Goal: Task Accomplishment & Management: Manage account settings

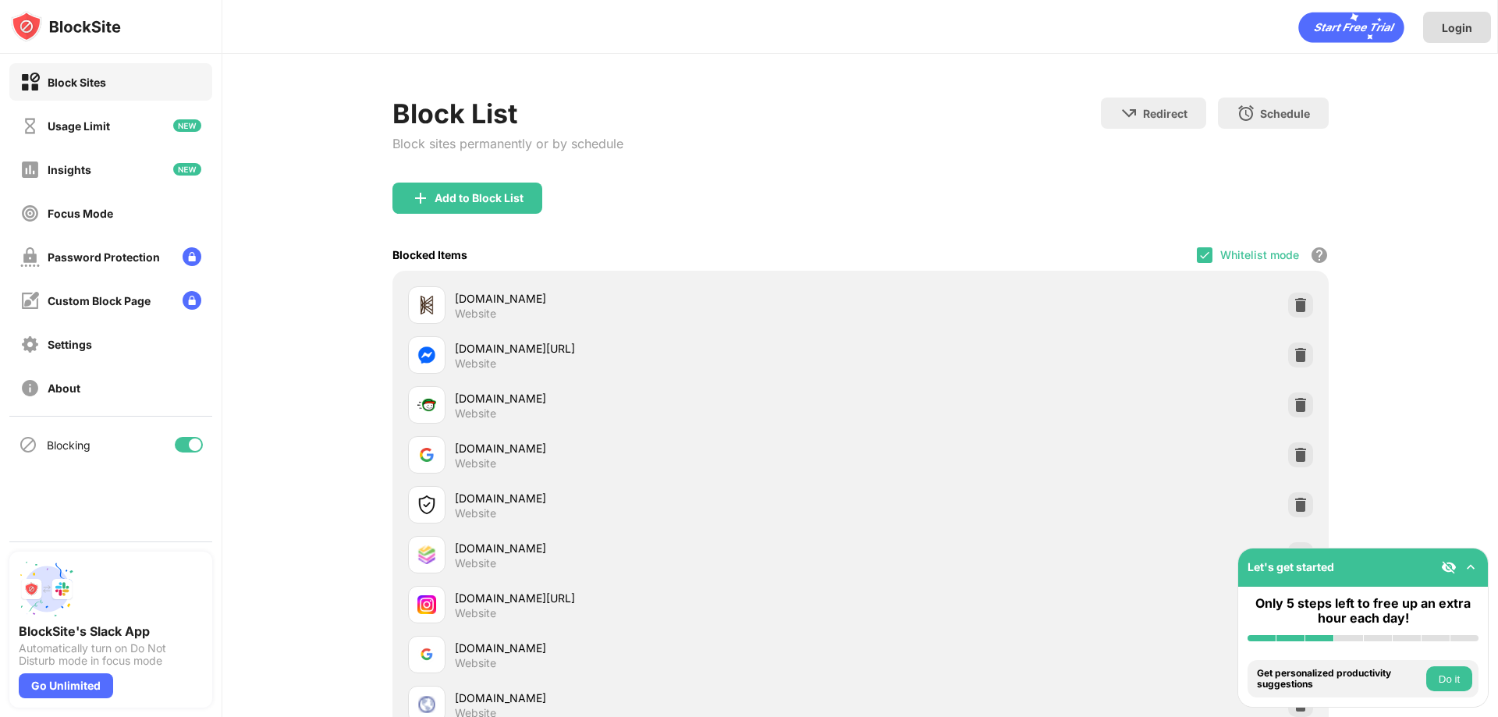
click at [1471, 15] on div "Login" at bounding box center [1457, 27] width 68 height 31
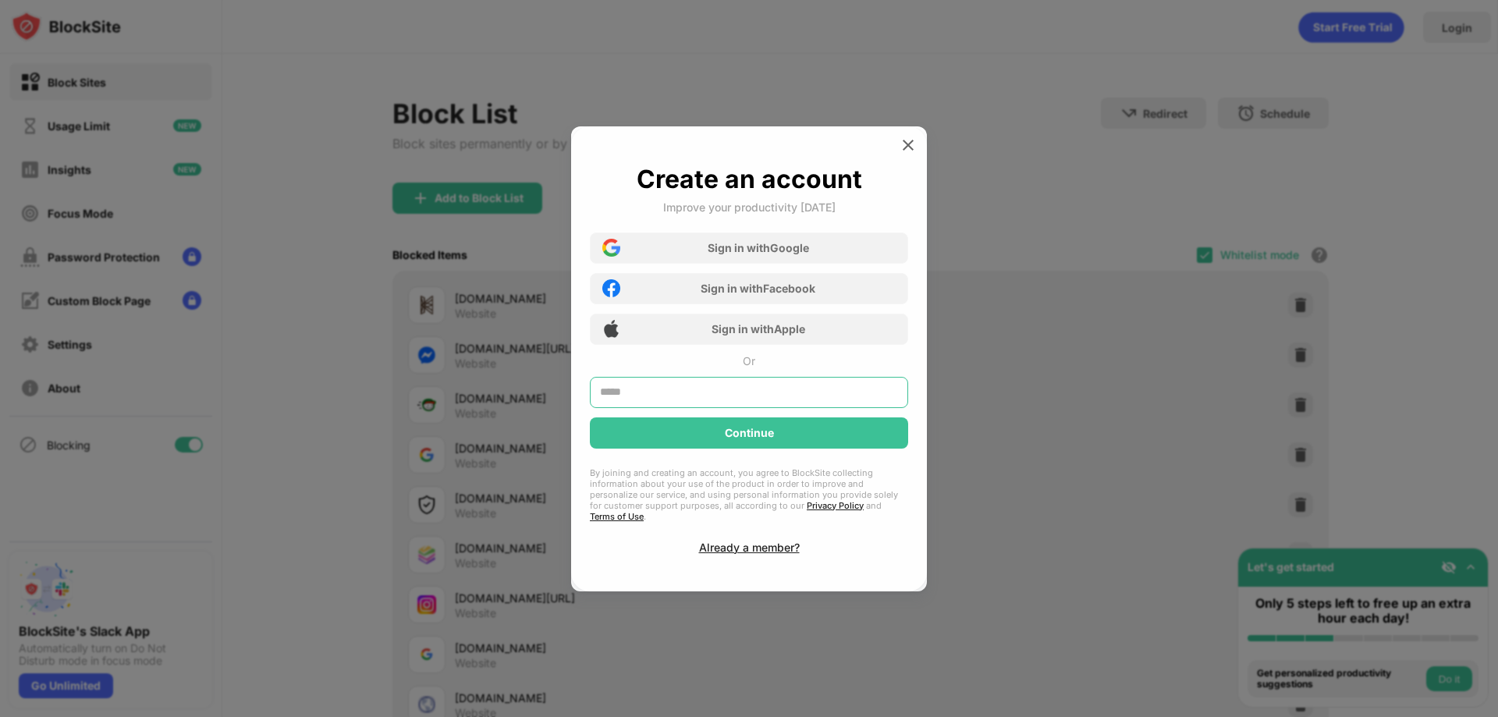
click at [728, 404] on input "text" at bounding box center [749, 392] width 318 height 31
click at [737, 542] on div "Create an account Improve your productivity today Sign in with Google Sign in w…" at bounding box center [749, 359] width 318 height 390
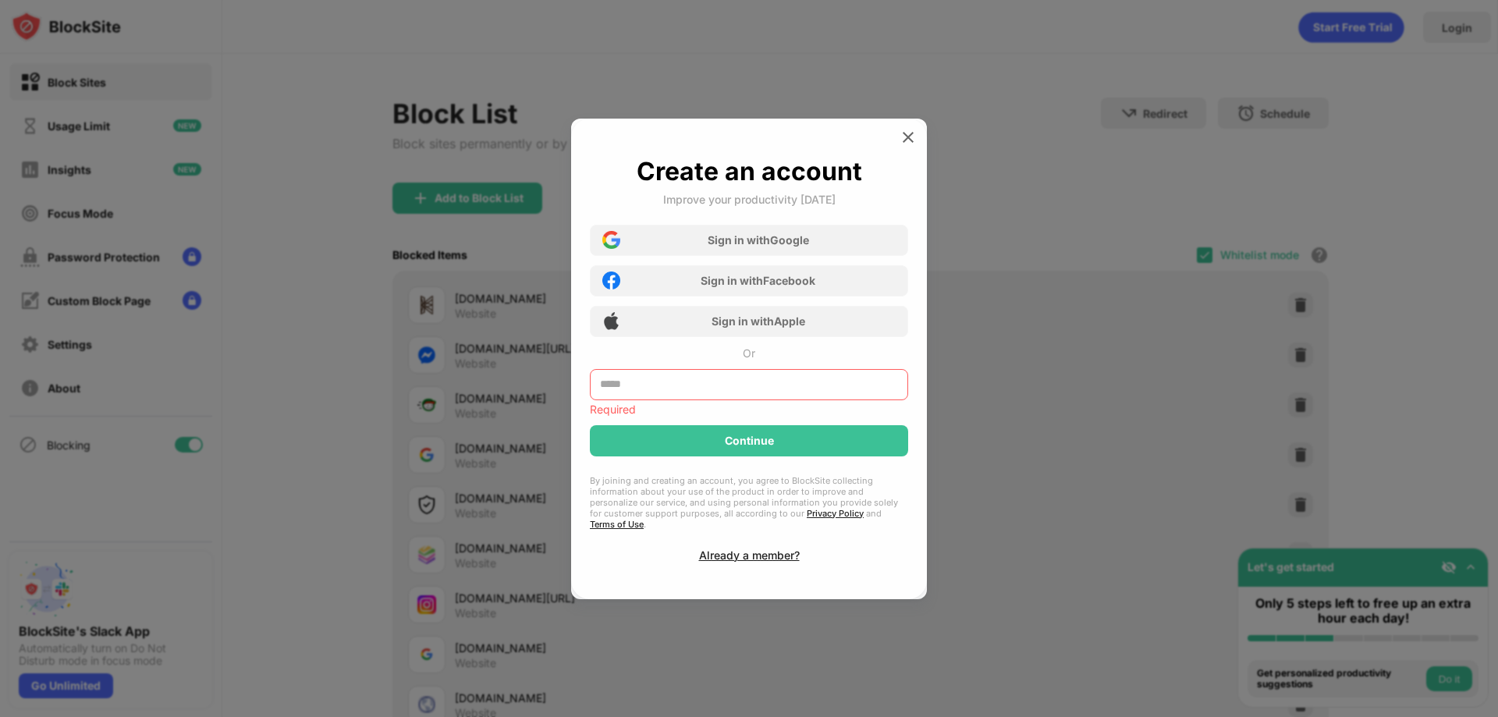
click at [726, 392] on input "text" at bounding box center [749, 384] width 318 height 31
click at [760, 549] on div "Already a member?" at bounding box center [749, 555] width 101 height 13
click at [760, 547] on div "Create an account Improve your productivity today Sign in with Google Sign in w…" at bounding box center [749, 359] width 356 height 481
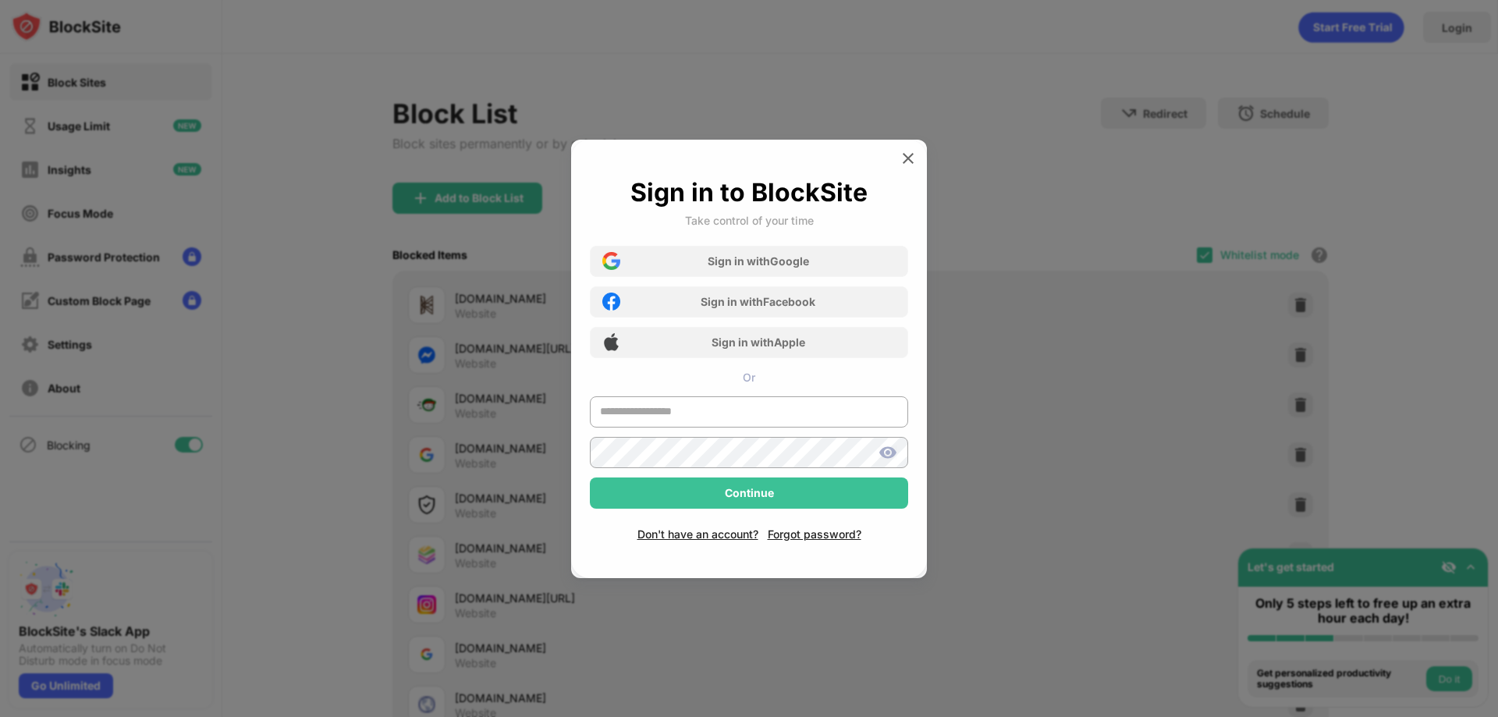
click at [760, 547] on div "Sign in to BlockSite Take control of your time Sign in with Google Sign in with…" at bounding box center [749, 359] width 356 height 439
click at [754, 414] on input "text" at bounding box center [749, 411] width 318 height 31
type input "**********"
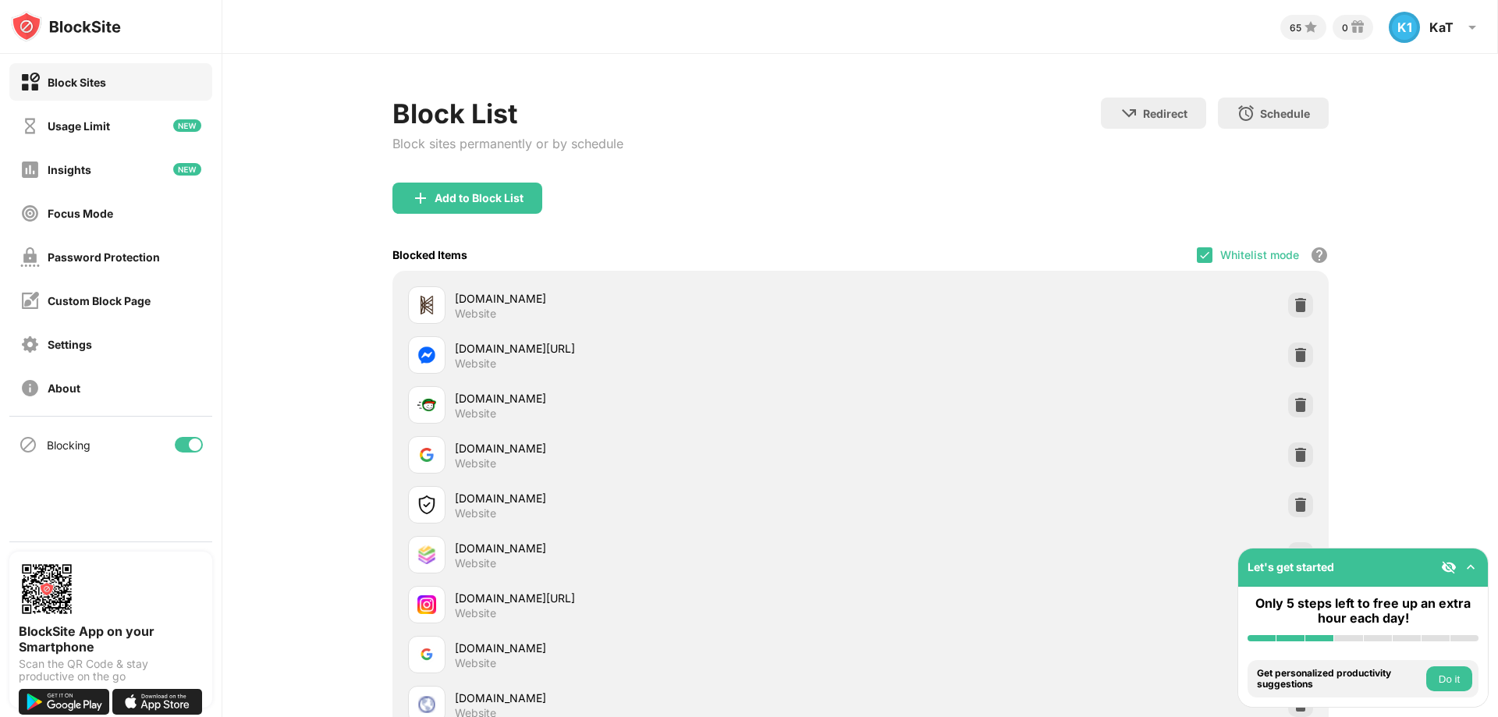
click at [705, 441] on div "[DOMAIN_NAME]" at bounding box center [658, 448] width 406 height 16
click at [435, 203] on div "Add to Block List" at bounding box center [479, 198] width 89 height 12
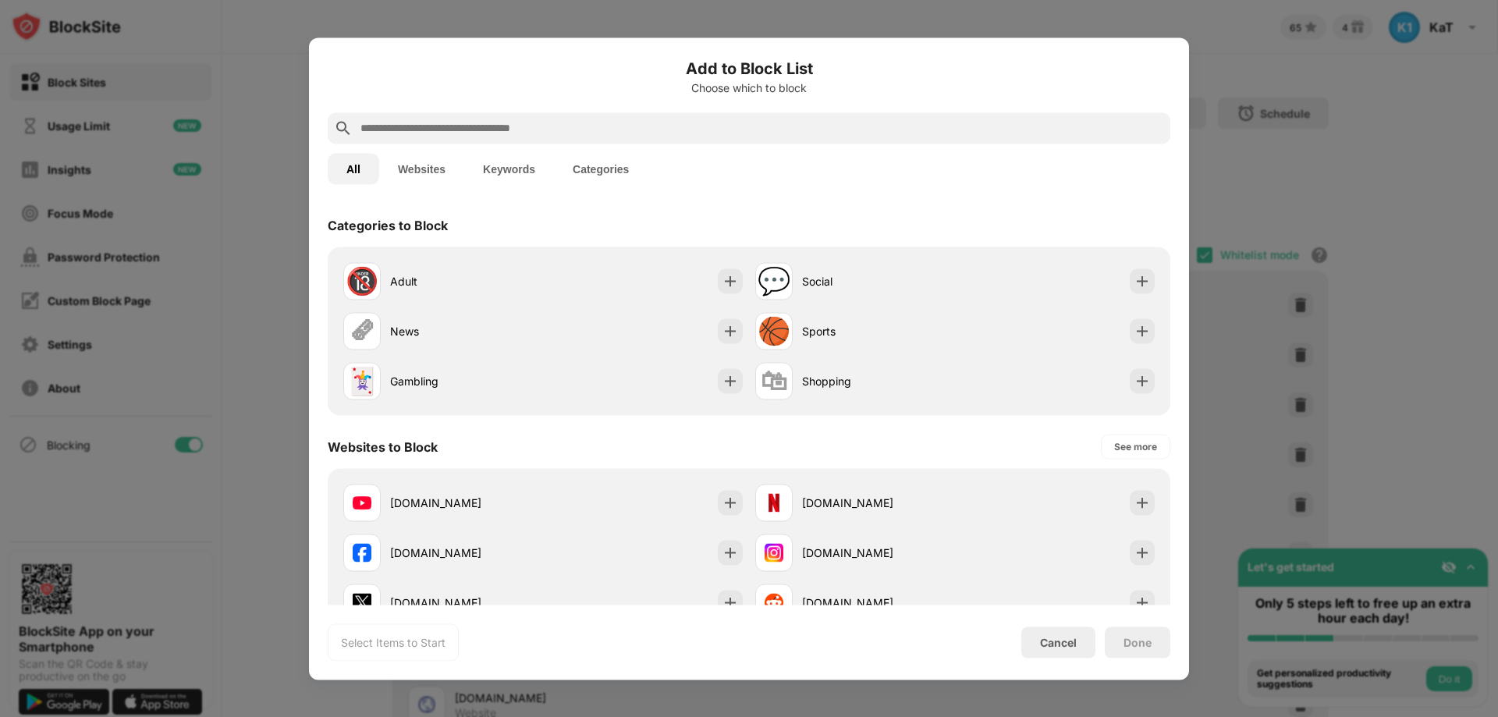
click at [414, 135] on input "text" at bounding box center [761, 128] width 805 height 19
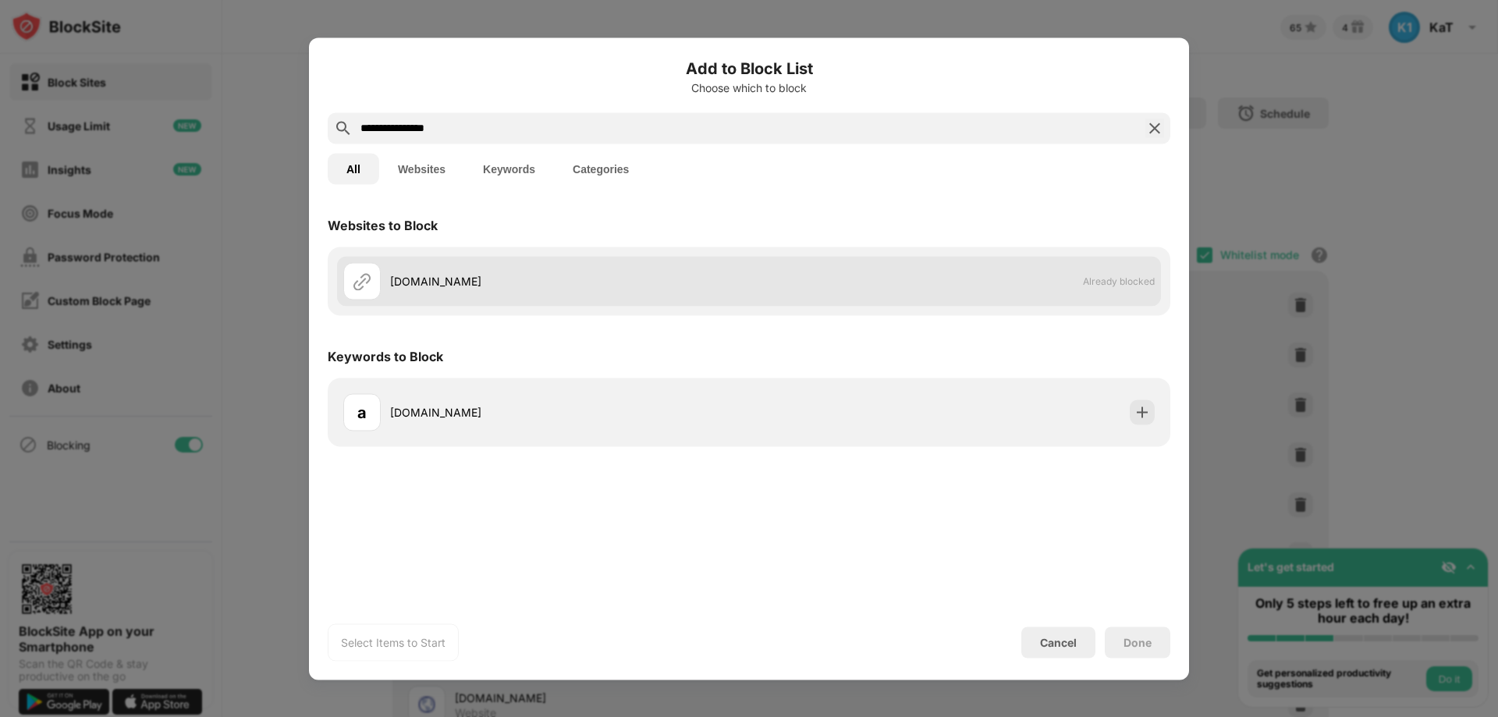
type input "**********"
click at [574, 273] on div "[DOMAIN_NAME]" at bounding box center [569, 281] width 359 height 16
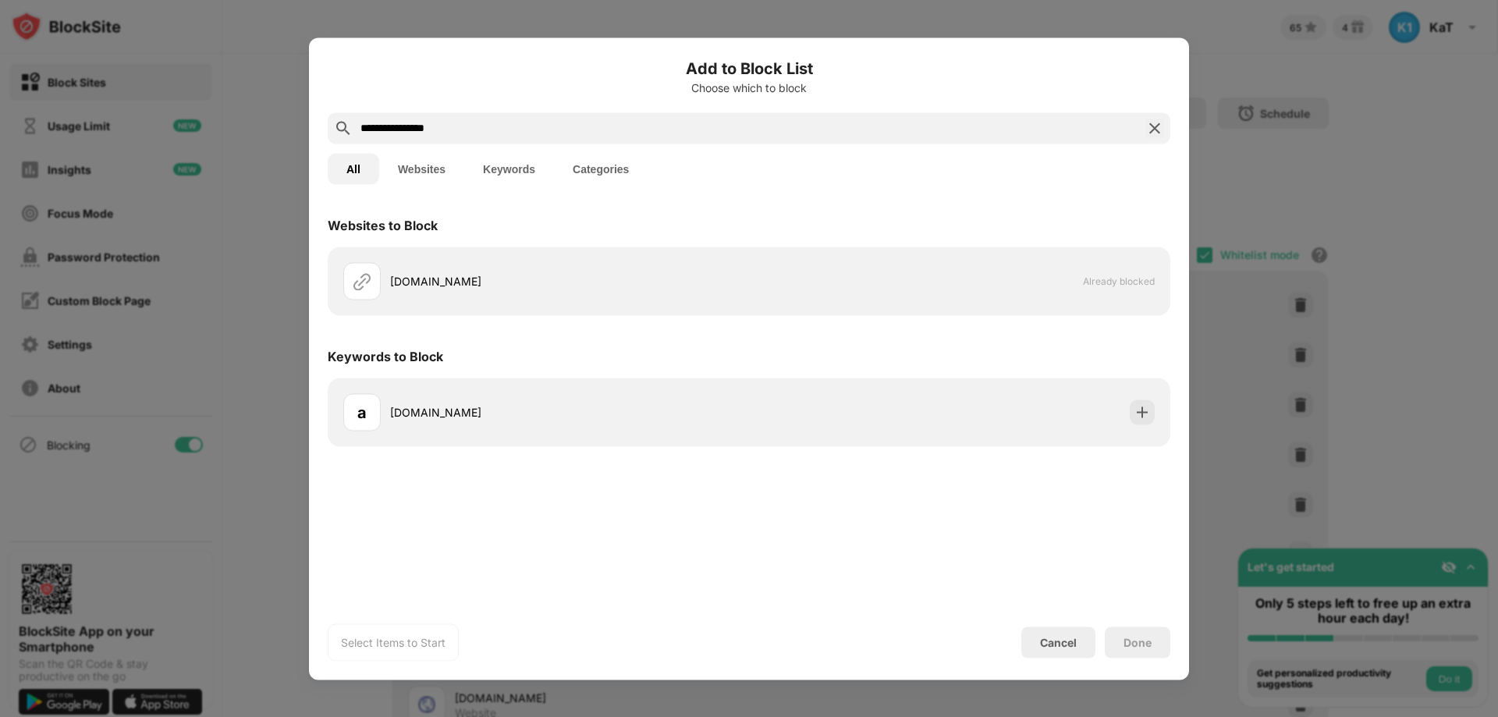
click at [1074, 631] on div "Cancel" at bounding box center [1058, 642] width 74 height 31
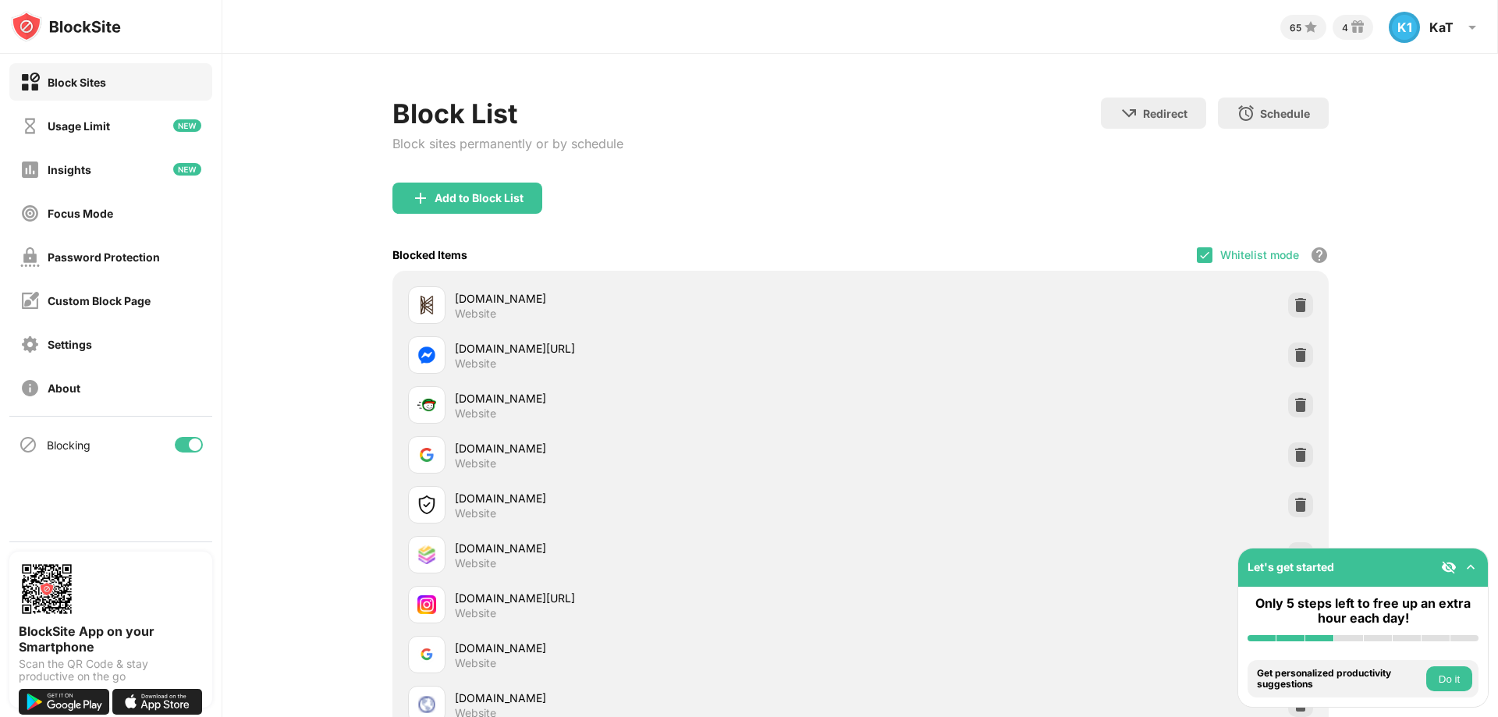
click at [1074, 631] on div "google.com Website" at bounding box center [861, 655] width 918 height 50
click at [1046, 310] on div "katjewelry.vn Website" at bounding box center [861, 305] width 918 height 50
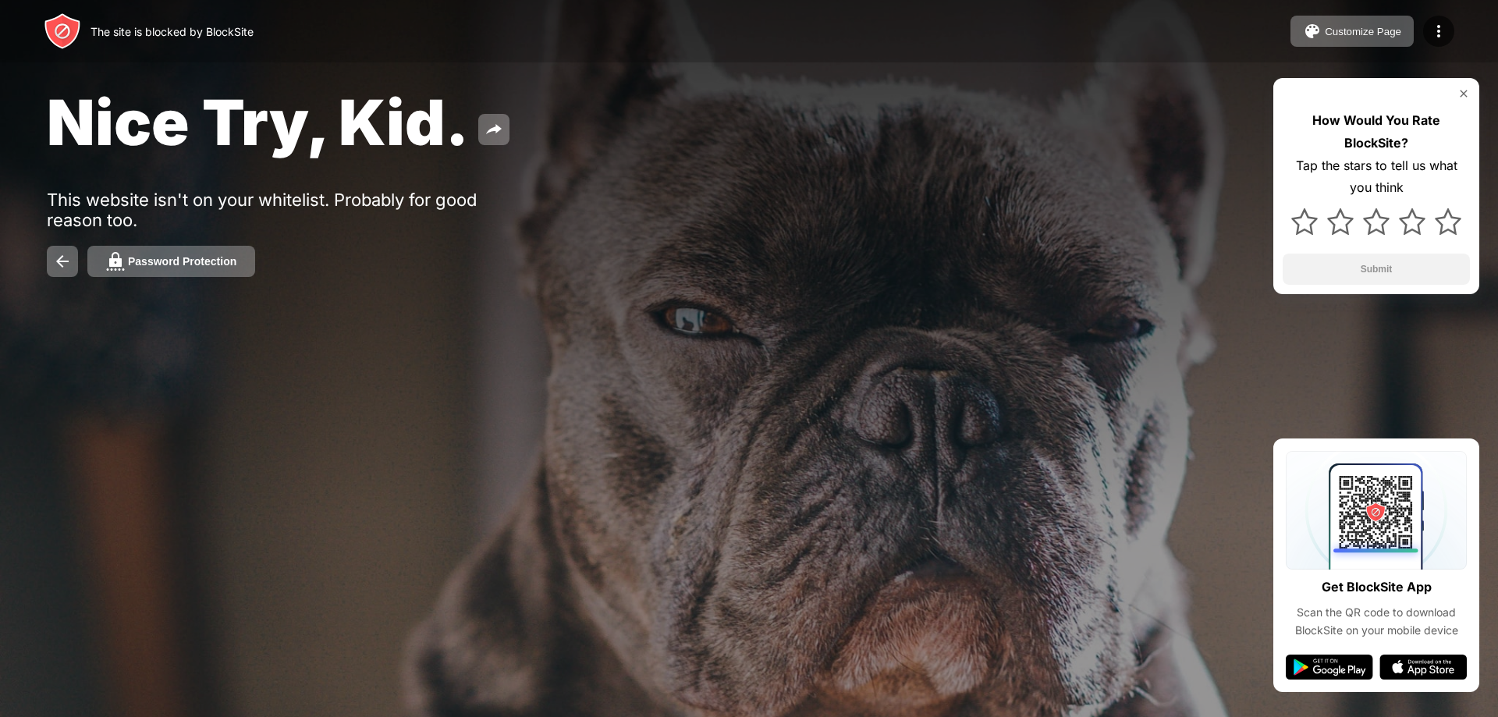
click at [250, 154] on span "Nice Try, Kid." at bounding box center [258, 122] width 422 height 76
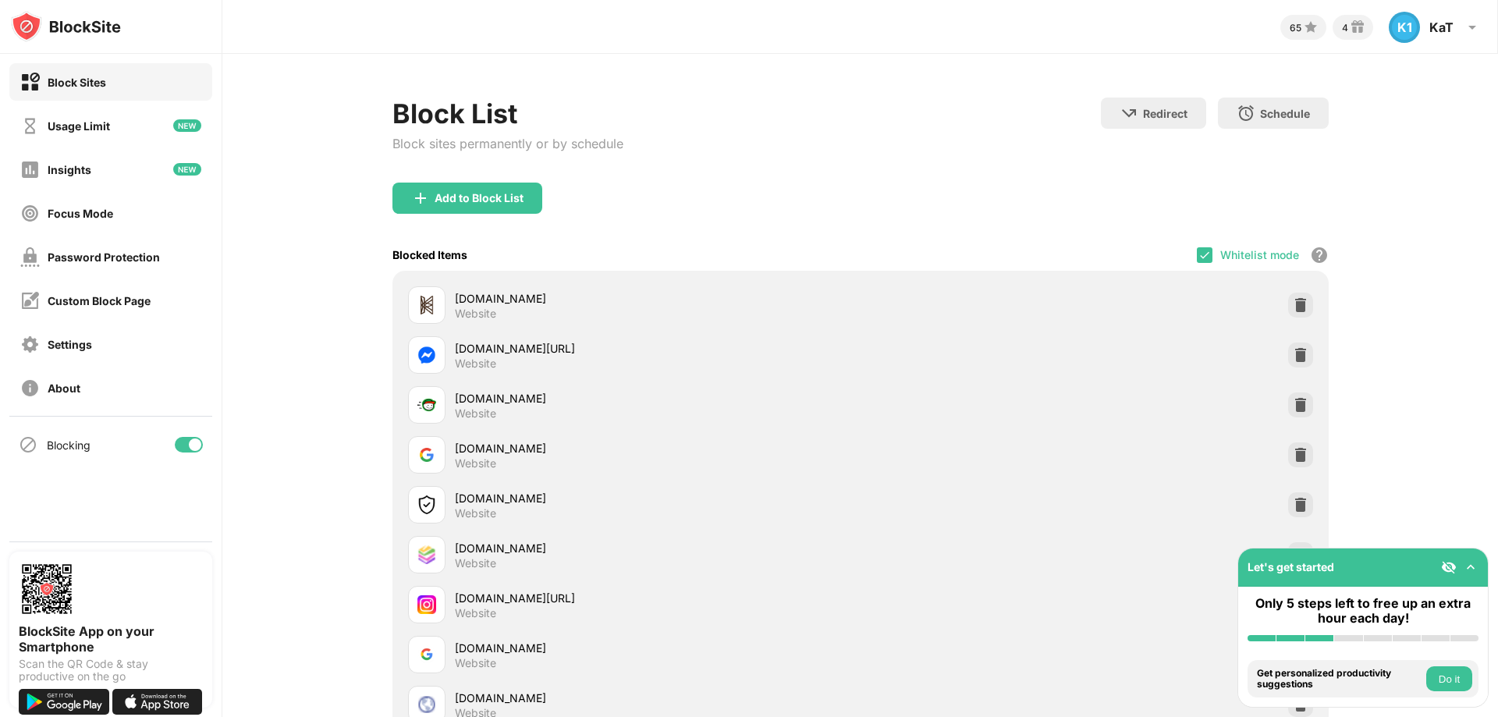
click at [188, 446] on div at bounding box center [189, 445] width 28 height 16
click at [159, 250] on div "Password Protection" at bounding box center [110, 256] width 203 height 37
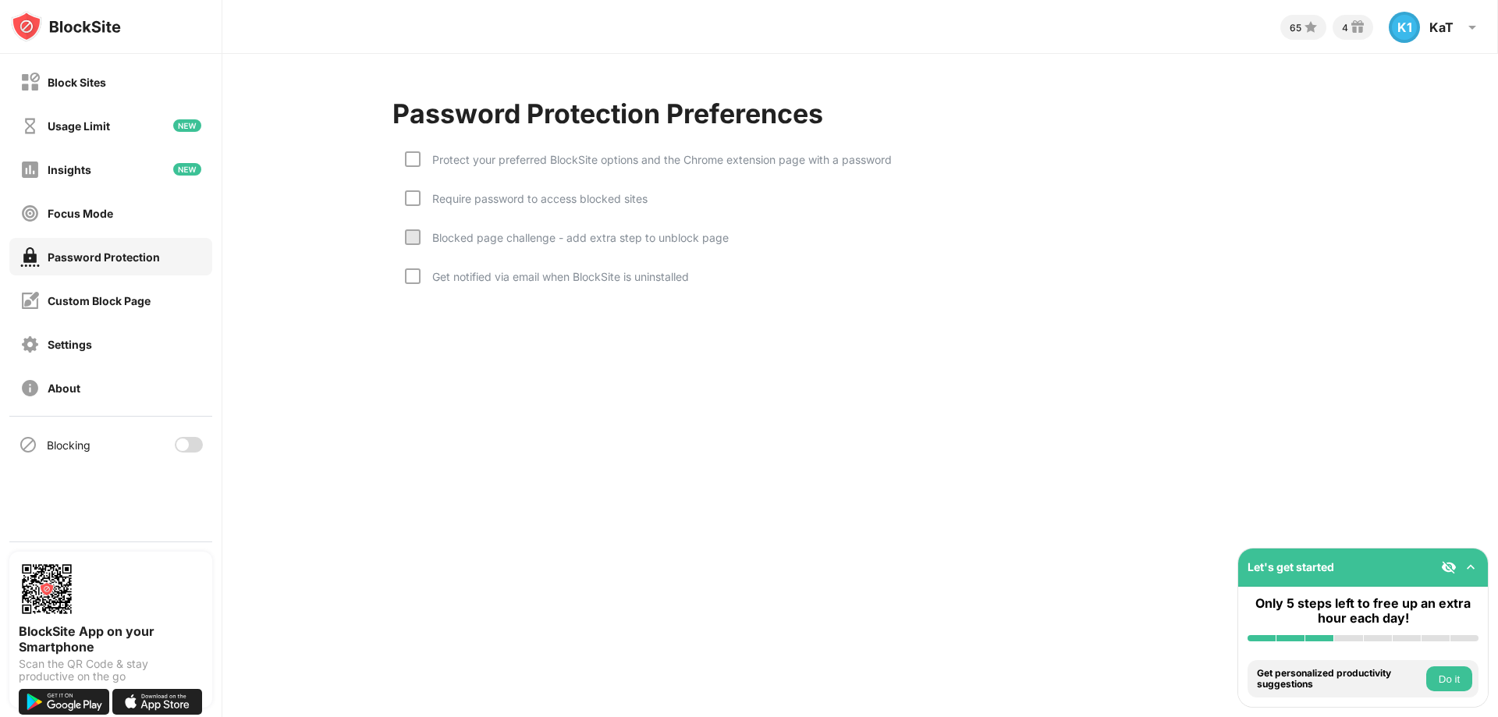
click at [453, 167] on div "Protect your preferred BlockSite options and the Chrome extension page with a p…" at bounding box center [648, 170] width 487 height 39
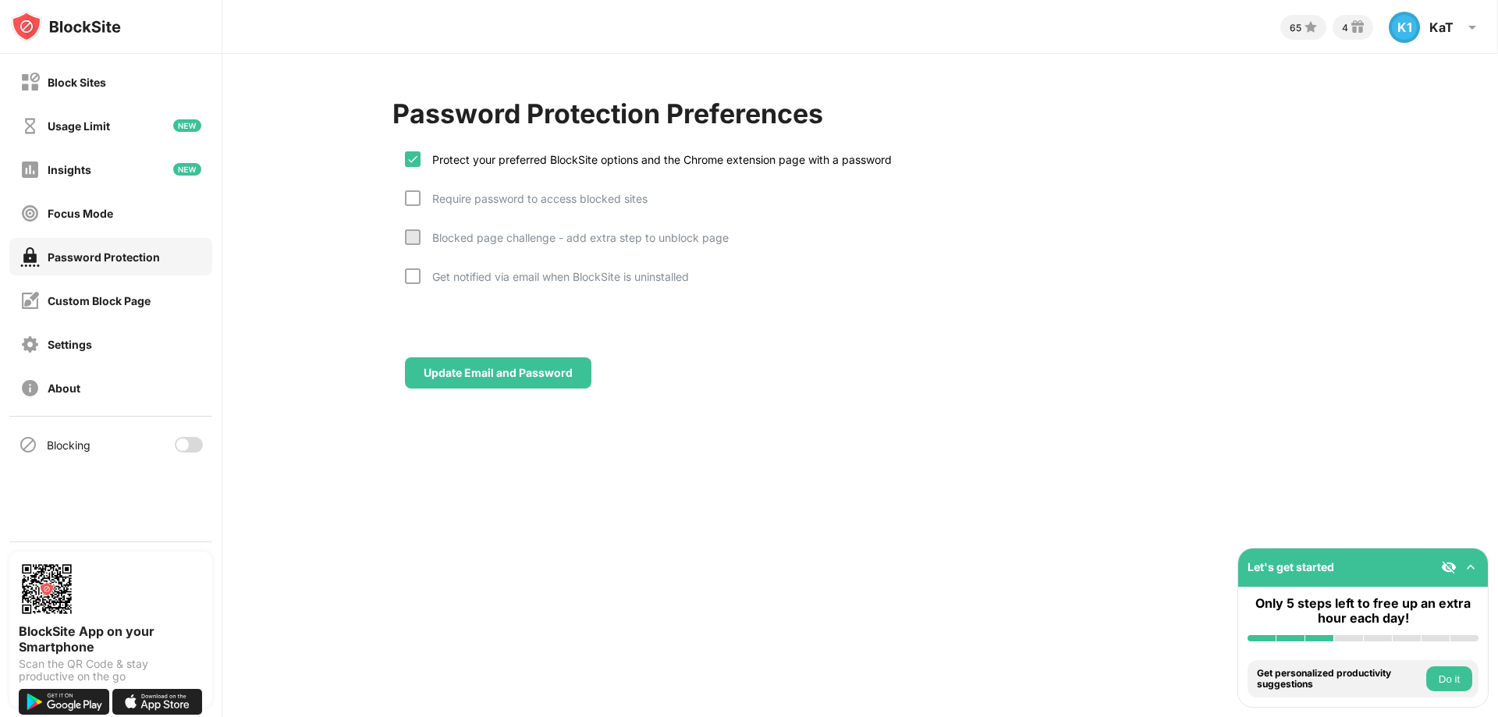
click at [596, 203] on div "Require password to access blocked sites" at bounding box center [534, 198] width 227 height 13
click at [558, 279] on div "Get notified via email when BlockSite is uninstalled" at bounding box center [555, 276] width 268 height 13
click at [83, 73] on div "Block Sites" at bounding box center [63, 83] width 86 height 20
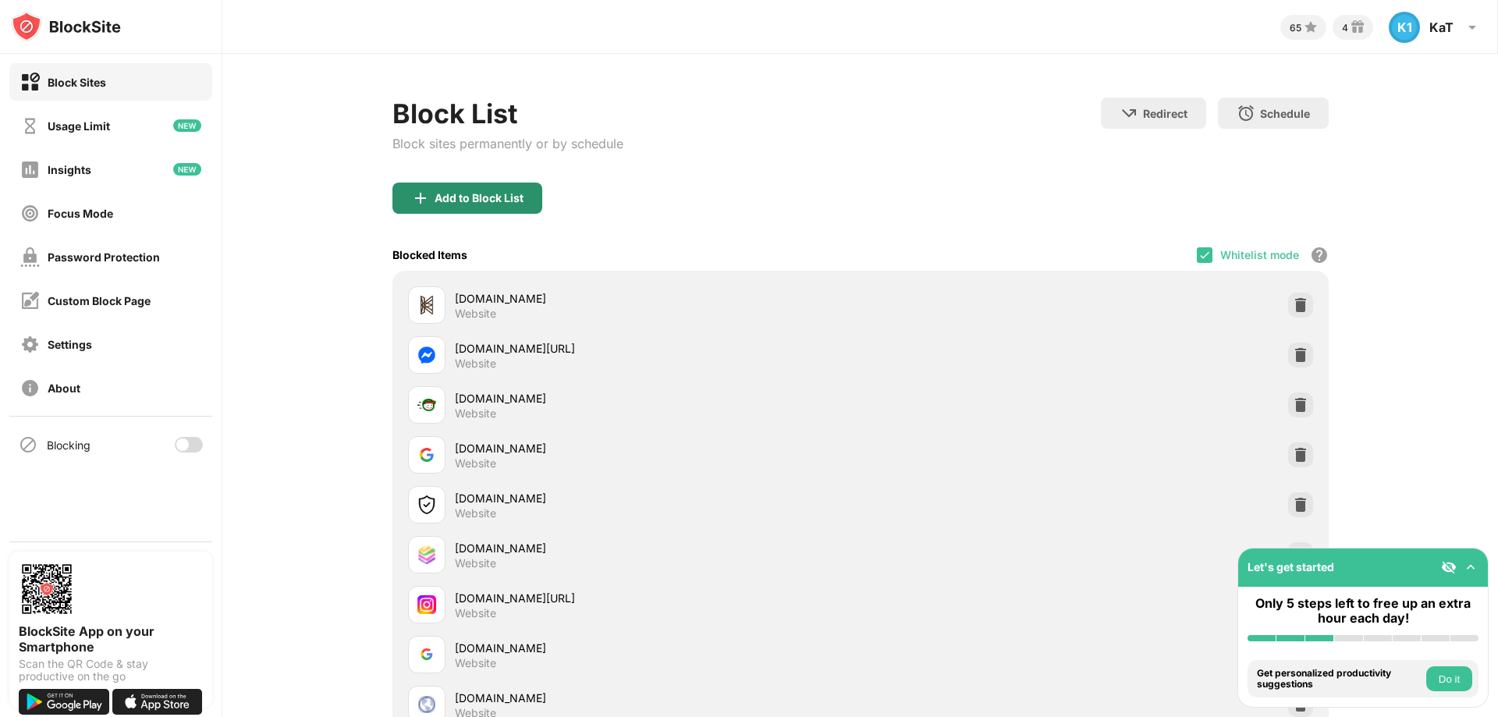
click at [495, 201] on div "Add to Block List" at bounding box center [479, 198] width 89 height 12
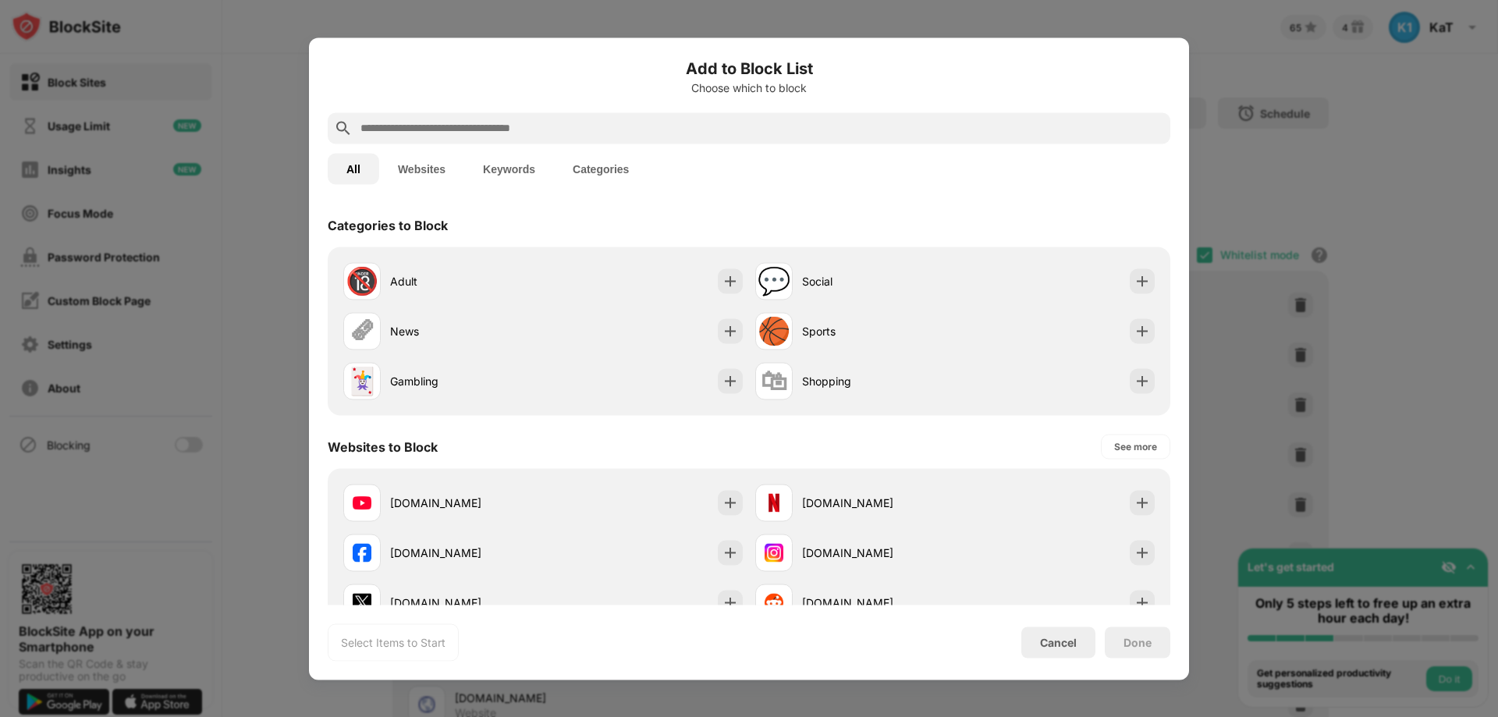
click at [620, 133] on input "text" at bounding box center [761, 128] width 805 height 19
paste input "**********"
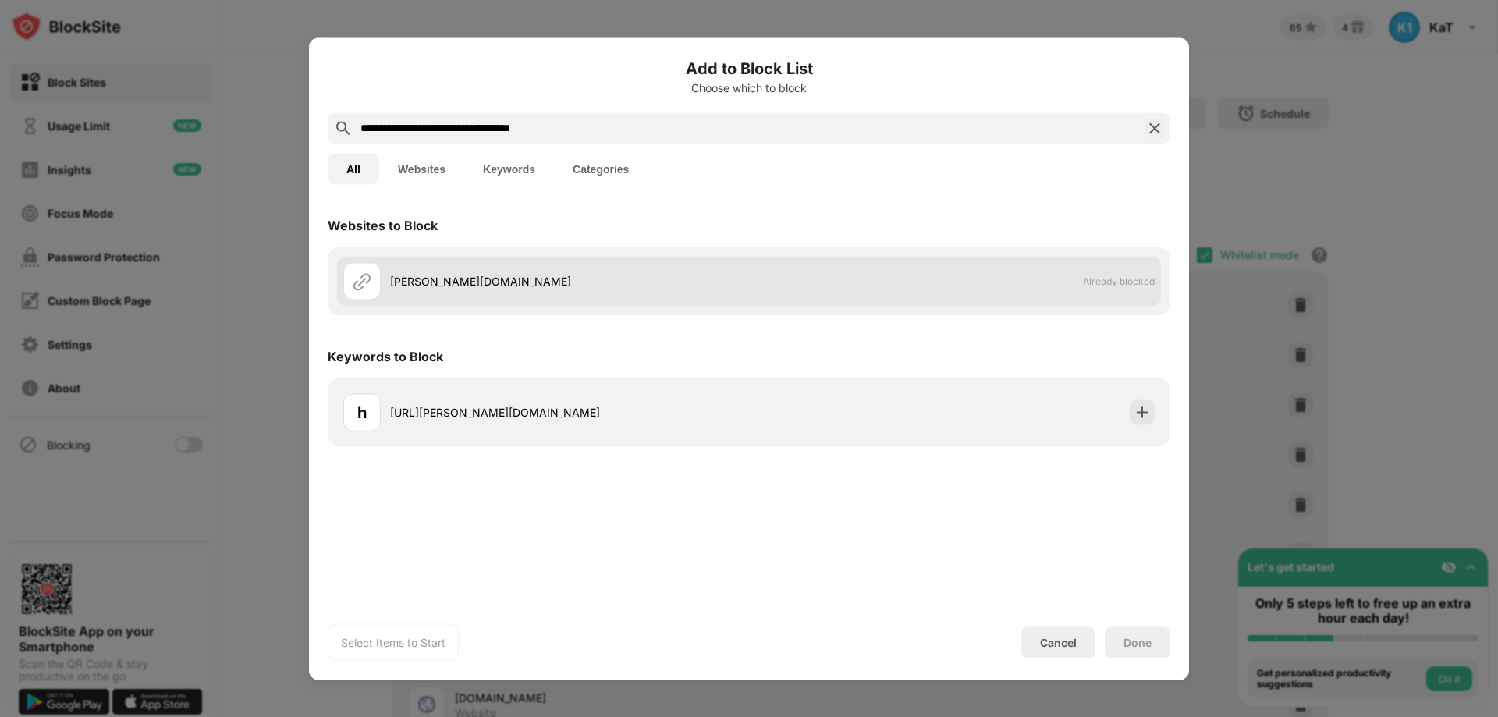
type input "**********"
click at [1146, 291] on div "[PERSON_NAME][DOMAIN_NAME] Already blocked" at bounding box center [749, 281] width 824 height 50
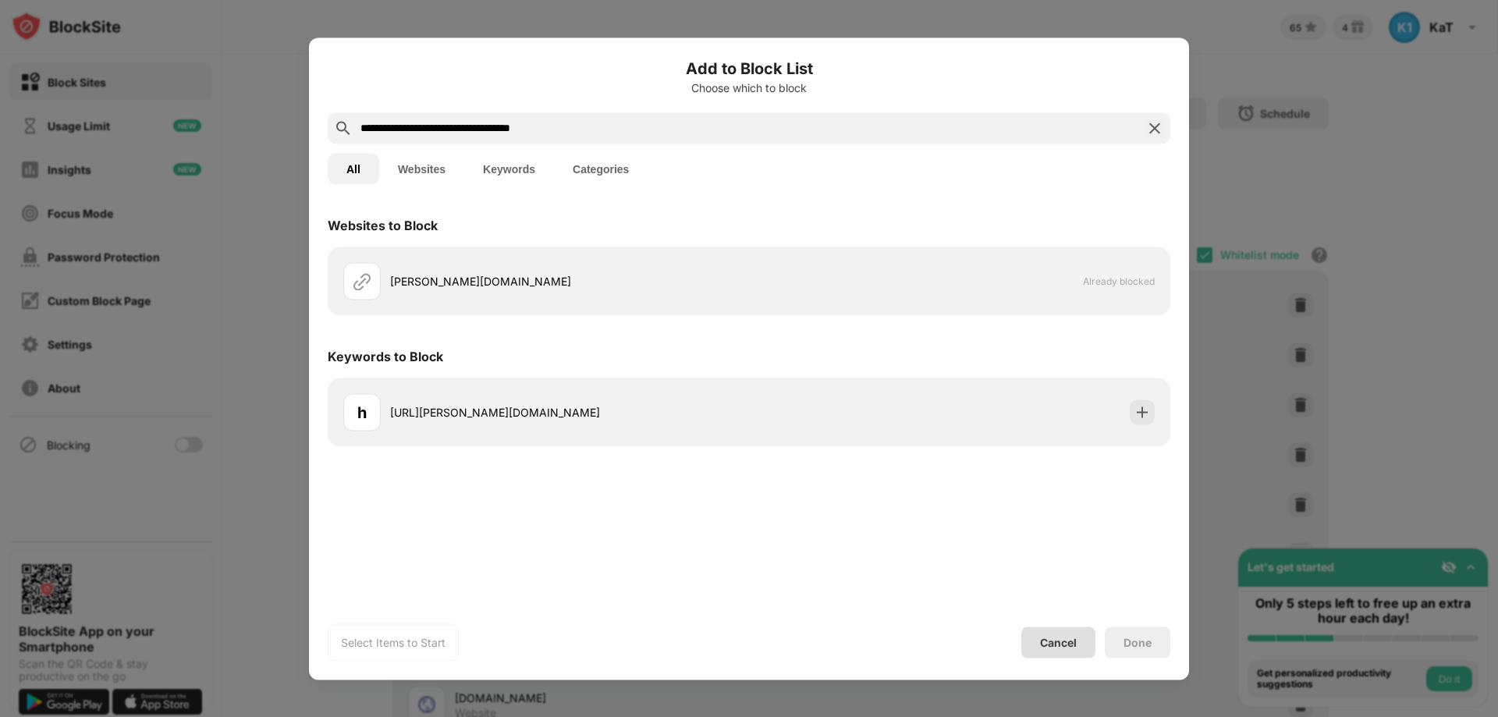
click at [1068, 634] on div "Cancel" at bounding box center [1058, 642] width 74 height 31
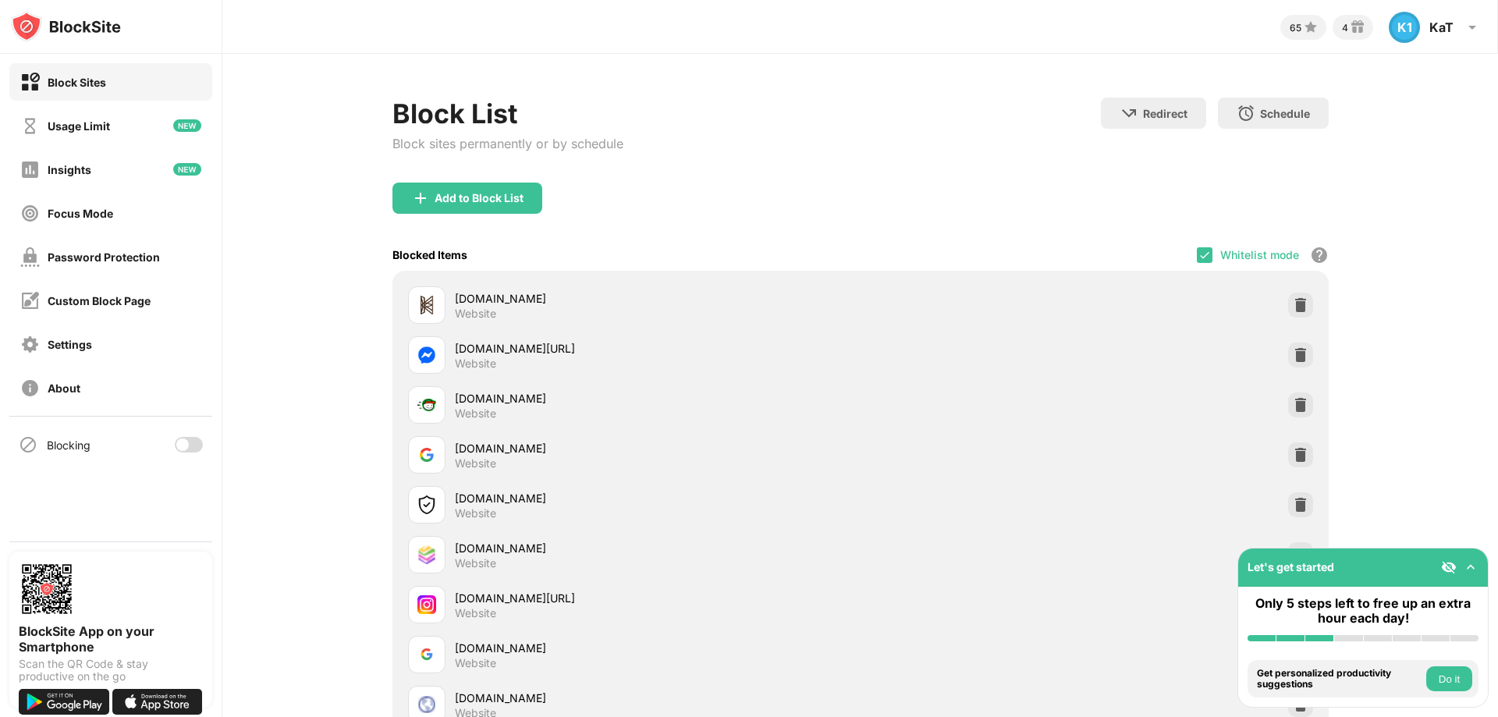
click at [197, 448] on div at bounding box center [189, 445] width 28 height 16
